Goal: Transaction & Acquisition: Obtain resource

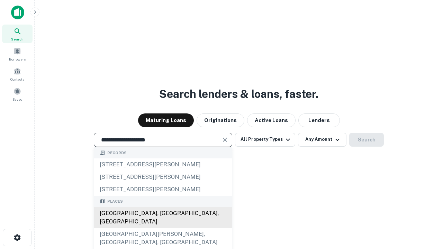
click at [163, 228] on div "Santa Monica, CA, USA" at bounding box center [163, 217] width 138 height 21
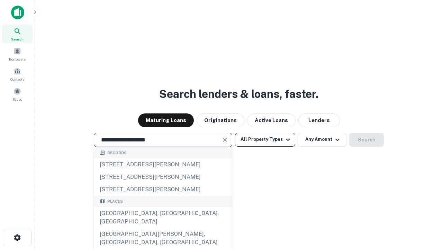
type input "**********"
click at [265, 140] on button "All Property Types" at bounding box center [265, 140] width 60 height 14
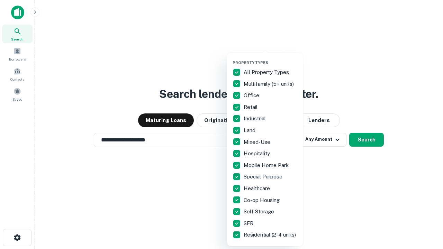
click at [271, 58] on button "button" at bounding box center [271, 58] width 76 height 0
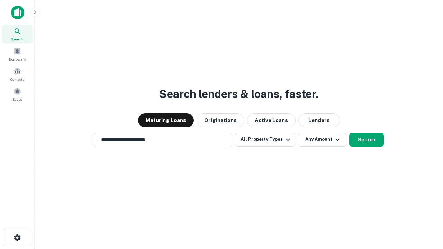
scroll to position [4, 83]
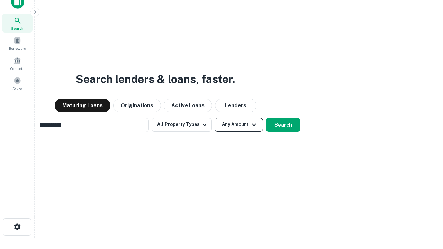
click at [215, 118] on button "Any Amount" at bounding box center [239, 125] width 48 height 14
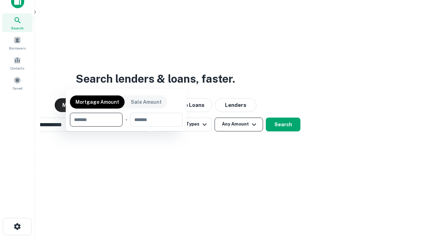
scroll to position [50, 196]
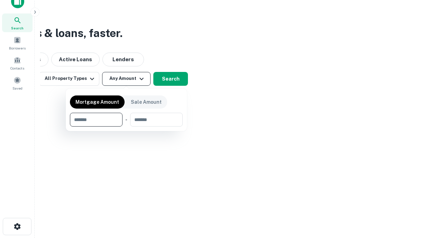
type input "*******"
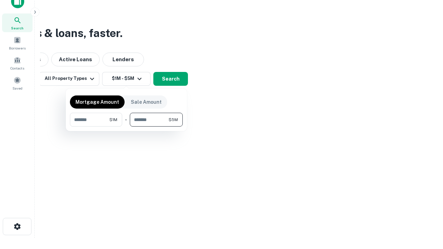
type input "*******"
click at [126, 127] on button "button" at bounding box center [126, 127] width 113 height 0
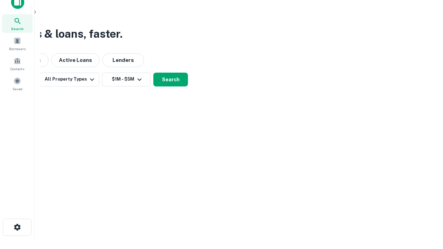
scroll to position [4, 128]
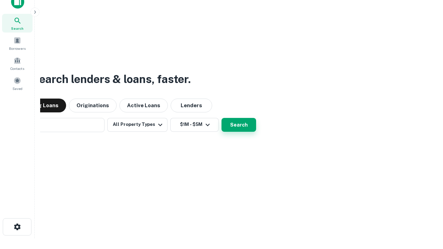
click at [222, 118] on button "Search" at bounding box center [239, 125] width 35 height 14
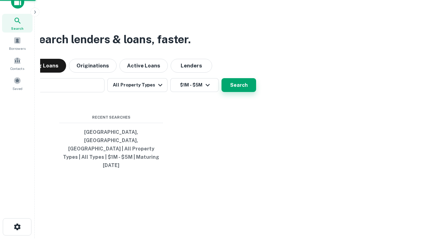
scroll to position [18, 196]
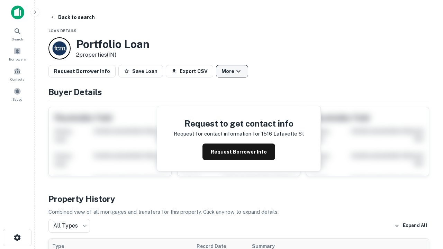
click at [232, 71] on button "More" at bounding box center [232, 71] width 32 height 12
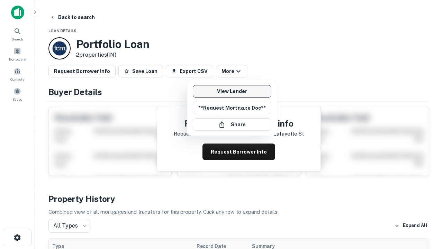
click at [232, 91] on link "View Lender" at bounding box center [232, 91] width 79 height 12
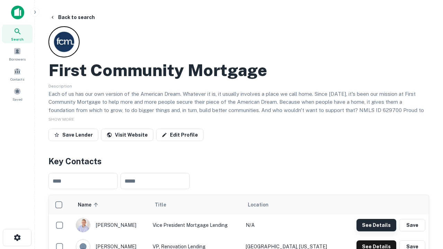
click at [376, 225] on button "See Details" at bounding box center [377, 225] width 40 height 12
click at [17, 238] on icon "button" at bounding box center [17, 238] width 8 height 8
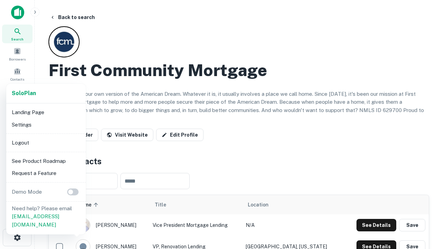
click at [46, 143] on li "Logout" at bounding box center [46, 143] width 74 height 12
